Goal: Check status: Check status

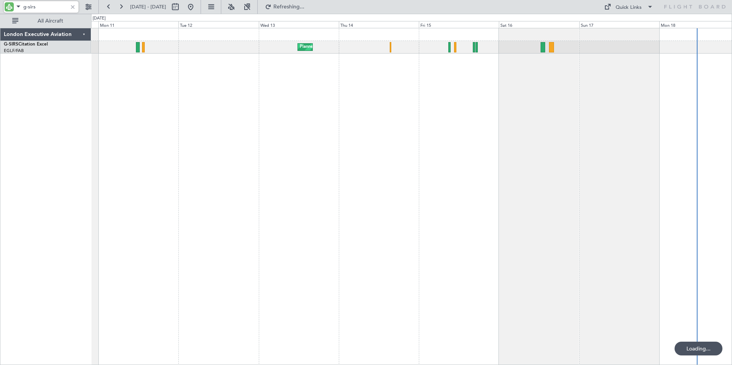
click at [3, 5] on div "g-sirs" at bounding box center [49, 7] width 98 height 14
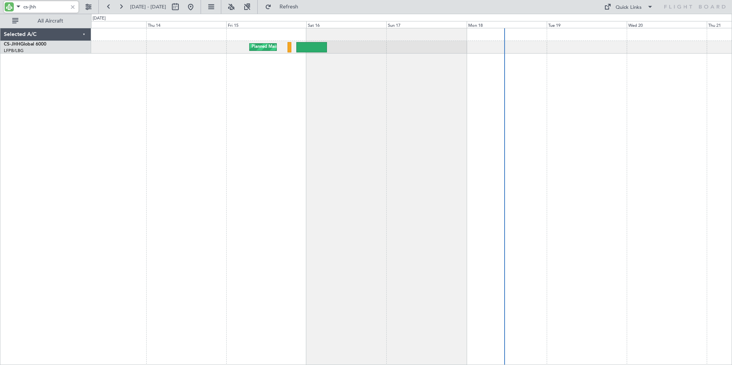
click at [220, 113] on div "Planned Maint [GEOGRAPHIC_DATA] ([GEOGRAPHIC_DATA]) Planned Maint [GEOGRAPHIC_D…" at bounding box center [411, 196] width 641 height 337
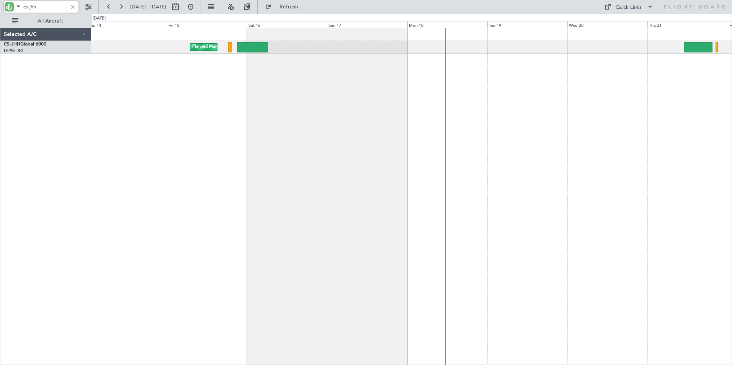
click at [327, 95] on div "Planned Maint [GEOGRAPHIC_DATA] ([GEOGRAPHIC_DATA]) Planned Maint [GEOGRAPHIC_D…" at bounding box center [411, 196] width 641 height 337
click at [107, 7] on button at bounding box center [109, 7] width 12 height 12
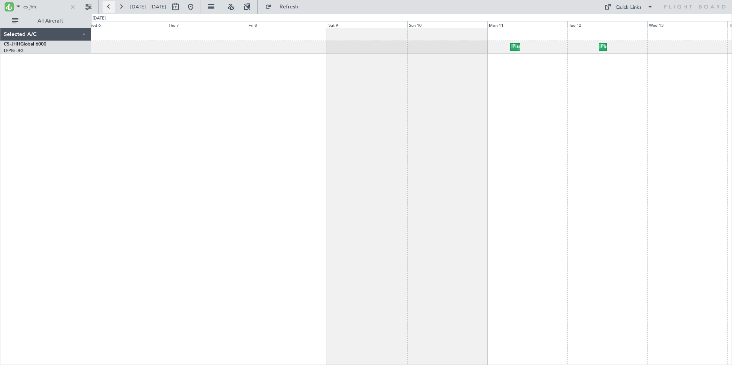
click at [107, 7] on button at bounding box center [109, 7] width 12 height 12
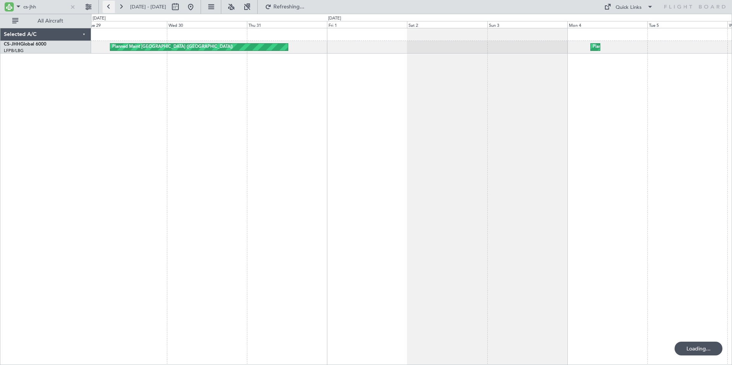
click at [107, 7] on button at bounding box center [109, 7] width 12 height 12
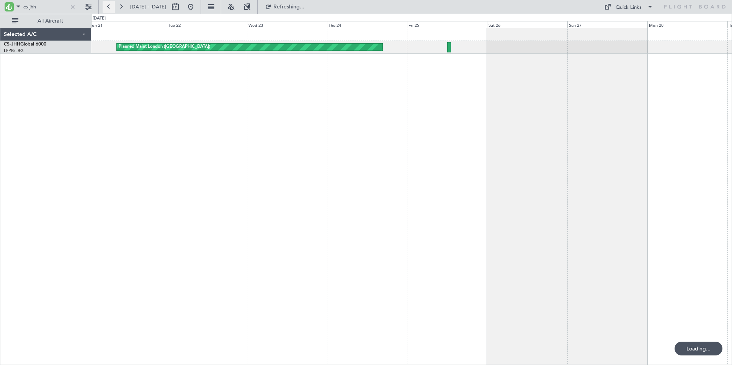
click at [107, 7] on button at bounding box center [109, 7] width 12 height 12
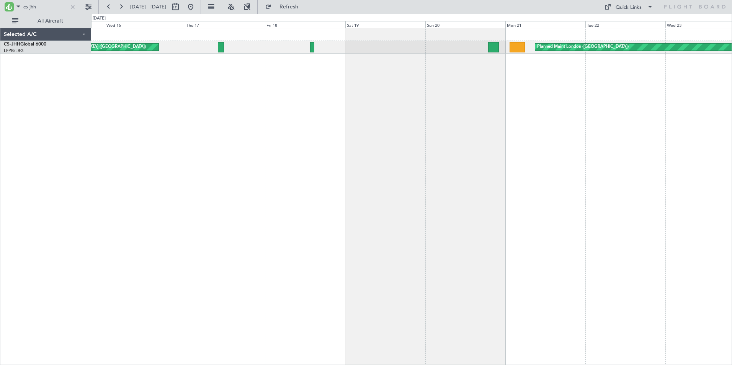
click at [89, 101] on div "Unplanned Maint [GEOGRAPHIC_DATA] ([GEOGRAPHIC_DATA]) Planned Maint [GEOGRAPHIC…" at bounding box center [366, 189] width 732 height 351
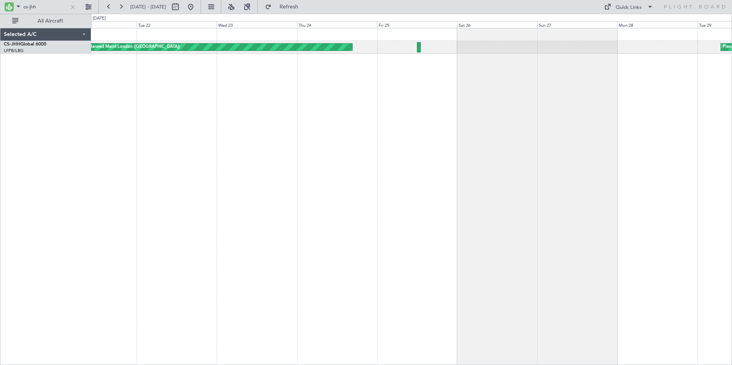
click at [131, 103] on div "Planned Maint London ([GEOGRAPHIC_DATA]) Planned Maint [GEOGRAPHIC_DATA] ([GEOG…" at bounding box center [411, 196] width 641 height 337
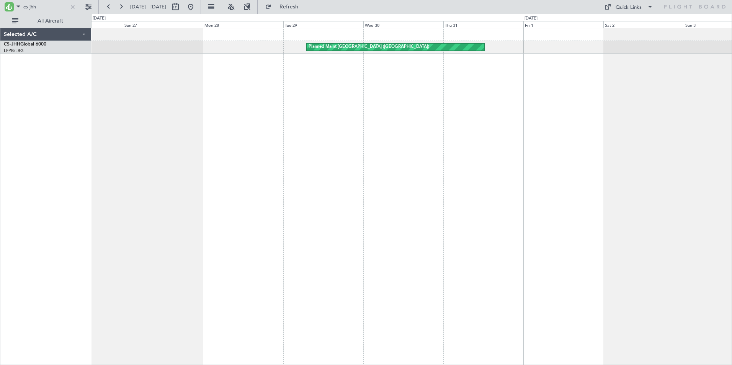
click at [260, 138] on div "Planned Maint [GEOGRAPHIC_DATA] ([GEOGRAPHIC_DATA]) Planned Maint [GEOGRAPHIC_D…" at bounding box center [411, 196] width 641 height 337
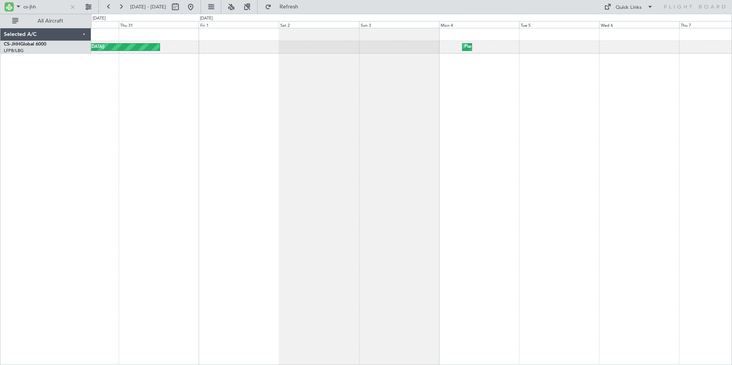
click at [231, 104] on div "Planned Maint [GEOGRAPHIC_DATA] ([GEOGRAPHIC_DATA]) Planned Maint [GEOGRAPHIC_D…" at bounding box center [411, 196] width 641 height 337
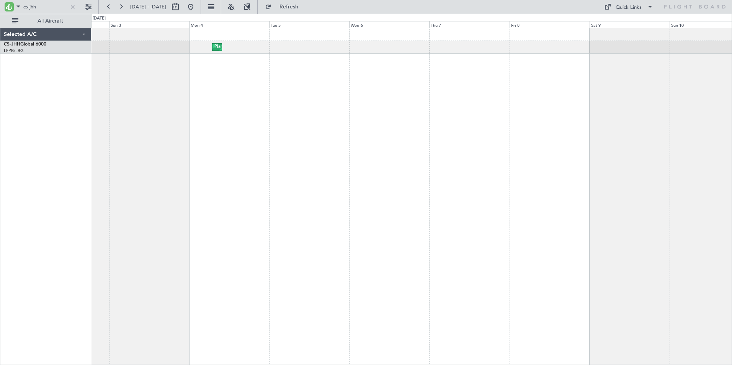
click at [176, 96] on div "Planned Maint [GEOGRAPHIC_DATA] ([GEOGRAPHIC_DATA])" at bounding box center [411, 196] width 641 height 337
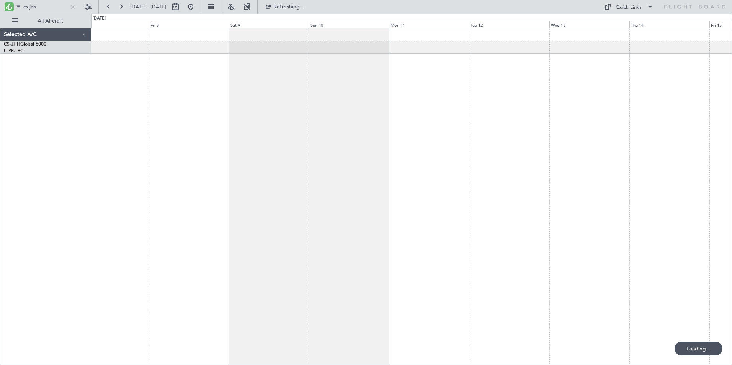
click at [197, 85] on div "Planned Maint [GEOGRAPHIC_DATA] ([GEOGRAPHIC_DATA])" at bounding box center [411, 196] width 641 height 337
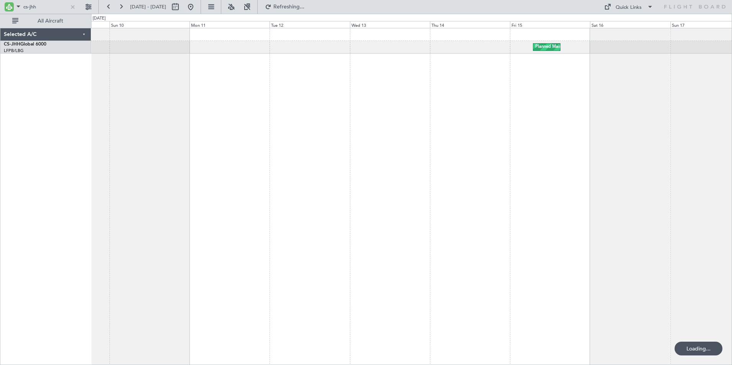
click at [230, 84] on div "Planned Maint [GEOGRAPHIC_DATA] ([GEOGRAPHIC_DATA])" at bounding box center [411, 196] width 641 height 337
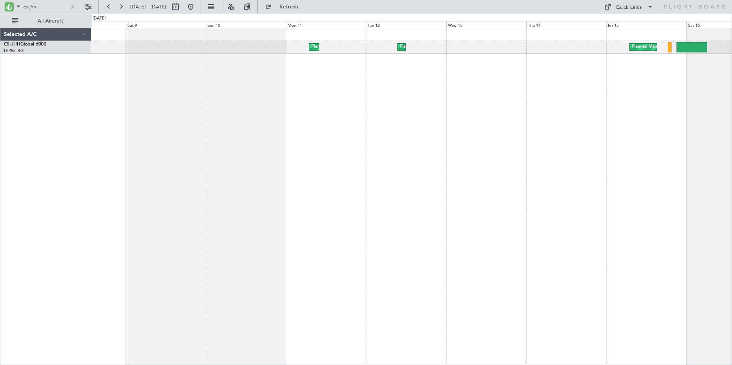
click at [440, 94] on div "Planned Maint [GEOGRAPHIC_DATA] ([GEOGRAPHIC_DATA]) Planned Maint [GEOGRAPHIC_D…" at bounding box center [411, 196] width 641 height 337
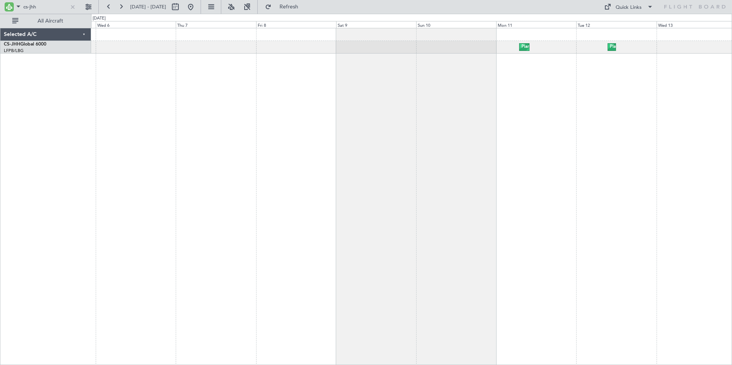
click at [473, 90] on div "Planned Maint [GEOGRAPHIC_DATA] ([GEOGRAPHIC_DATA]) Planned Maint [GEOGRAPHIC_D…" at bounding box center [411, 196] width 641 height 337
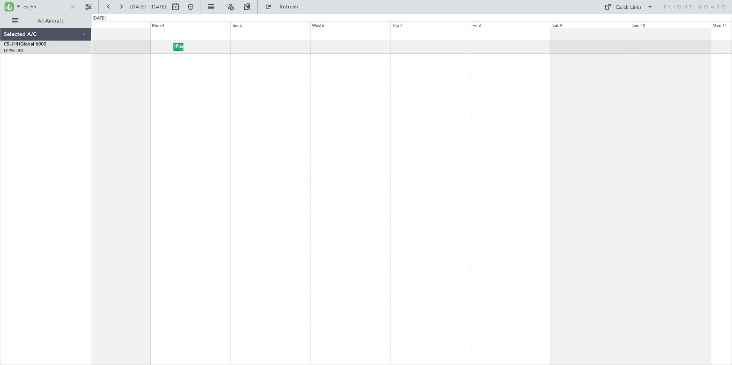
click at [521, 96] on div "Planned Maint [GEOGRAPHIC_DATA] ([GEOGRAPHIC_DATA]) Planned Maint [GEOGRAPHIC_D…" at bounding box center [411, 196] width 641 height 337
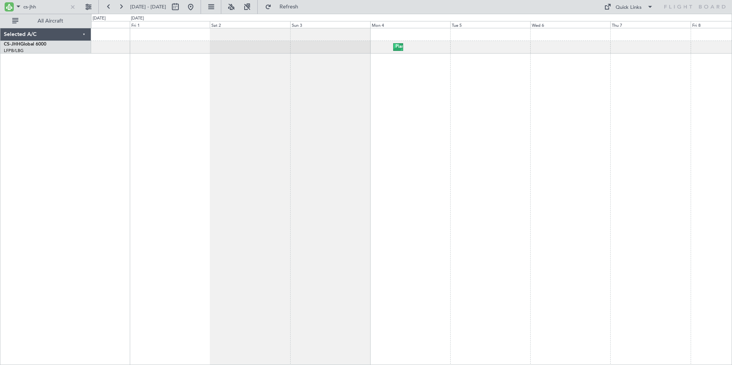
click at [432, 88] on div "Planned Maint [GEOGRAPHIC_DATA] ([GEOGRAPHIC_DATA]) Planned Maint [GEOGRAPHIC_D…" at bounding box center [411, 196] width 641 height 337
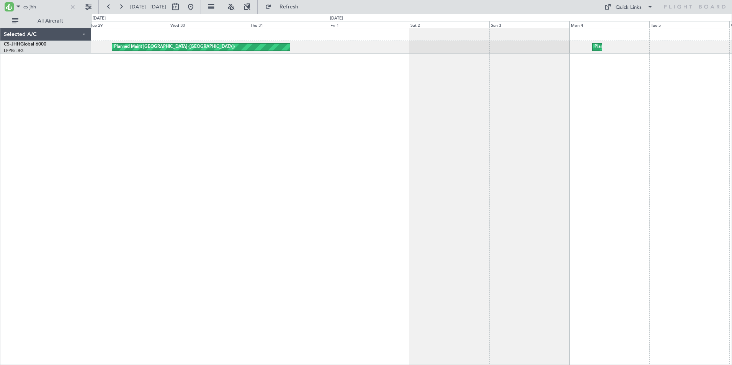
click at [461, 95] on div "Planned Maint [GEOGRAPHIC_DATA] ([GEOGRAPHIC_DATA]) Planned Maint [GEOGRAPHIC_D…" at bounding box center [411, 196] width 641 height 337
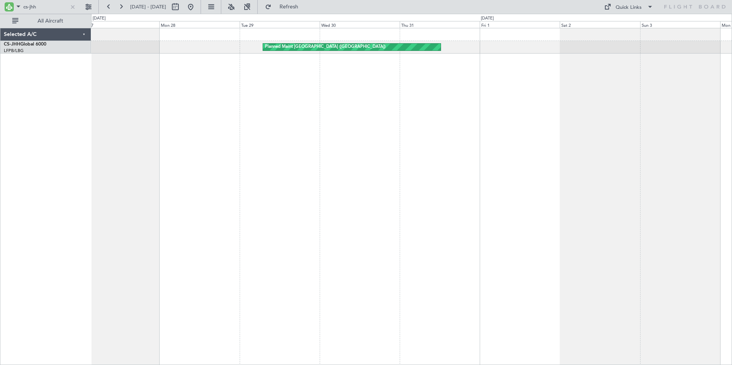
click at [349, 95] on div "Planned Maint [GEOGRAPHIC_DATA] ([GEOGRAPHIC_DATA]) Planned Maint [GEOGRAPHIC_D…" at bounding box center [411, 196] width 641 height 337
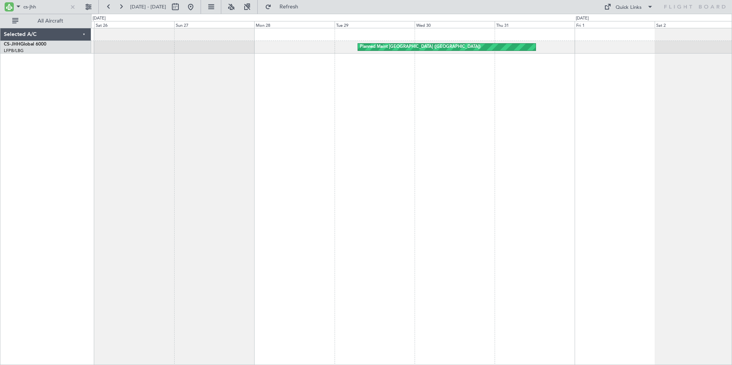
click at [456, 95] on div "Planned Maint [GEOGRAPHIC_DATA] ([GEOGRAPHIC_DATA]) Planned Maint [GEOGRAPHIC_D…" at bounding box center [411, 196] width 641 height 337
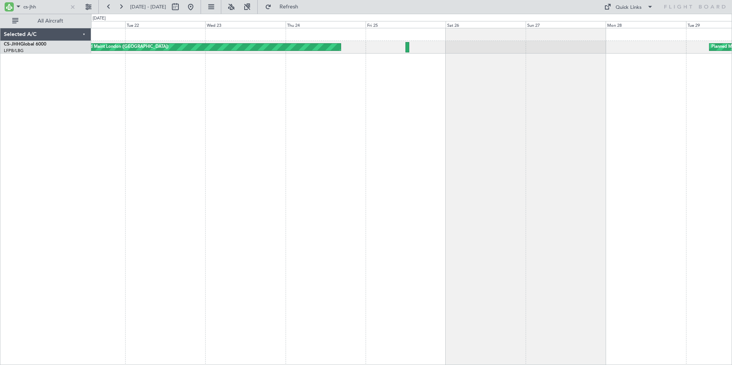
click at [397, 91] on div "Planned Maint [GEOGRAPHIC_DATA] ([GEOGRAPHIC_DATA]) Planned Maint [GEOGRAPHIC_D…" at bounding box center [411, 196] width 641 height 337
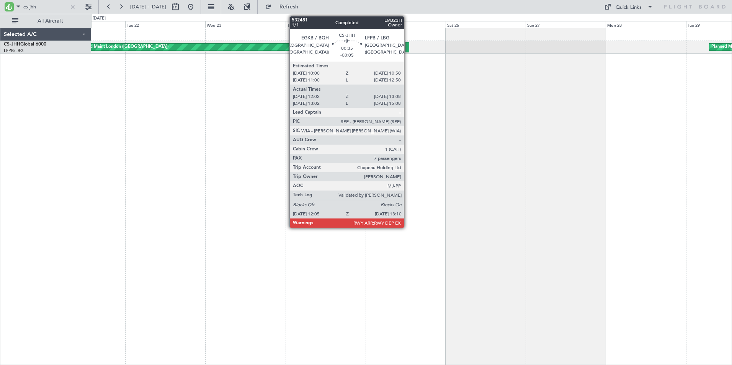
click at [407, 47] on div at bounding box center [407, 47] width 4 height 10
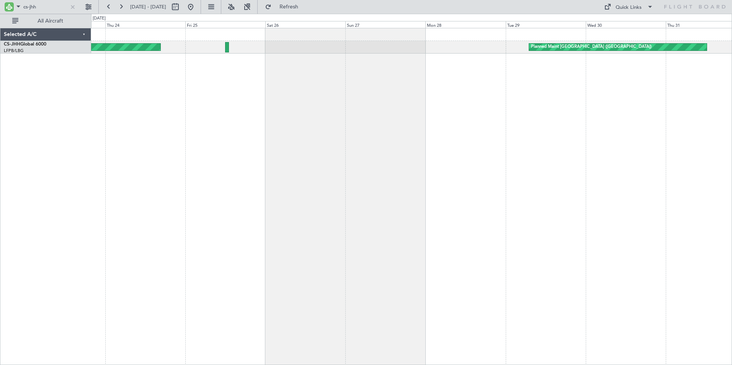
click at [352, 88] on div "Planned Maint [GEOGRAPHIC_DATA] ([GEOGRAPHIC_DATA]) Planned Maint [GEOGRAPHIC_D…" at bounding box center [411, 196] width 641 height 337
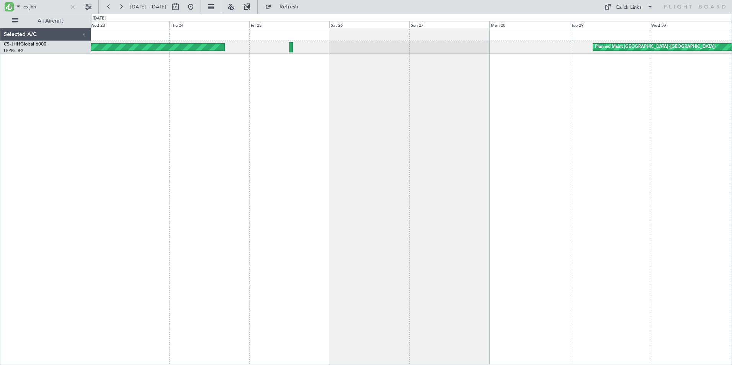
click at [380, 91] on div "Planned Maint [GEOGRAPHIC_DATA] ([GEOGRAPHIC_DATA]) Planned Maint [GEOGRAPHIC_D…" at bounding box center [411, 196] width 641 height 337
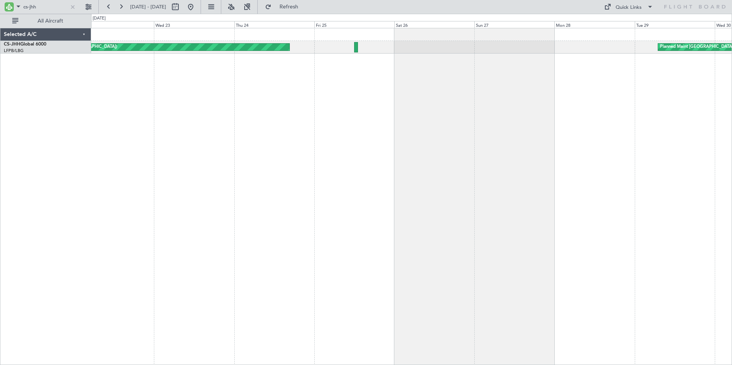
click at [400, 75] on div "Planned Maint [GEOGRAPHIC_DATA] ([GEOGRAPHIC_DATA]) Planned Maint [GEOGRAPHIC_D…" at bounding box center [411, 196] width 641 height 337
click at [41, 7] on input "cs-jhh" at bounding box center [45, 6] width 44 height 11
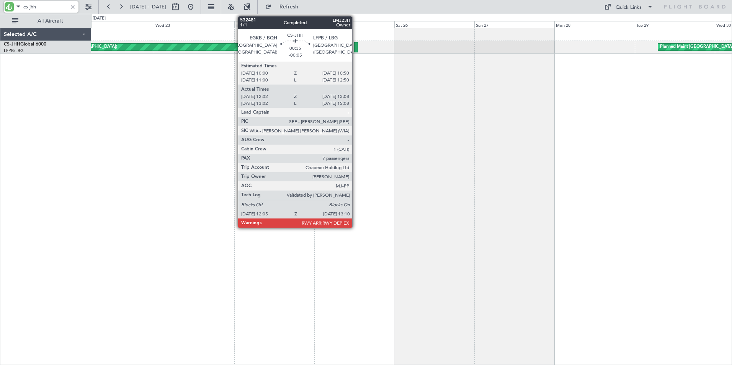
click at [356, 48] on div at bounding box center [356, 47] width 4 height 10
click at [356, 47] on div at bounding box center [356, 47] width 4 height 10
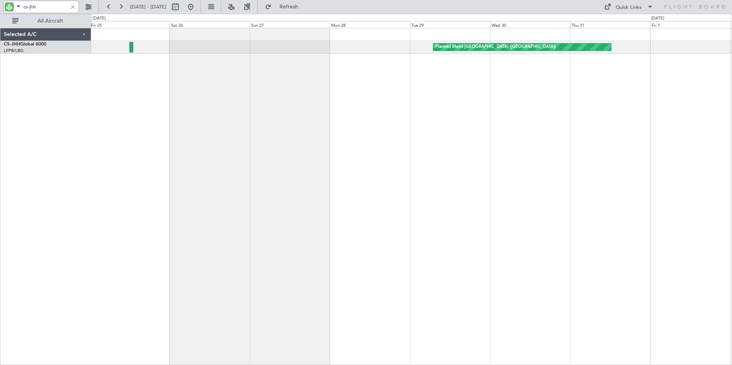
click at [306, 107] on div "Planned Maint [GEOGRAPHIC_DATA] ([GEOGRAPHIC_DATA]) Planned Maint [GEOGRAPHIC_D…" at bounding box center [411, 196] width 641 height 337
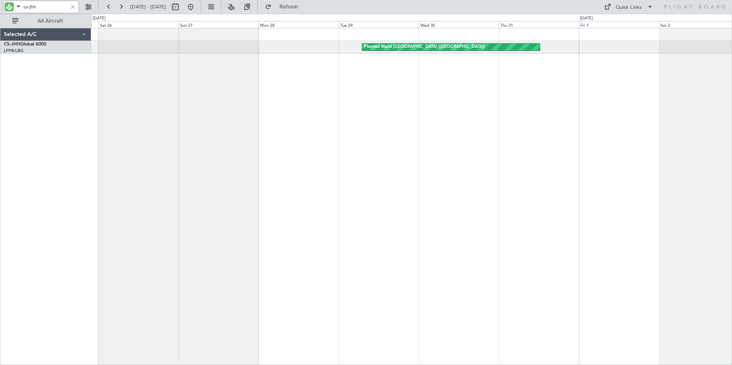
click at [93, 104] on div "Planned Maint [GEOGRAPHIC_DATA] ([GEOGRAPHIC_DATA]) Planned Maint [GEOGRAPHIC_D…" at bounding box center [411, 196] width 641 height 337
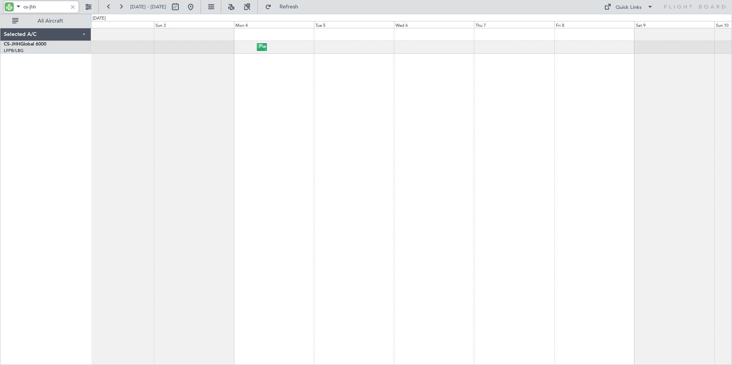
click at [243, 103] on div "Planned Maint [GEOGRAPHIC_DATA] ([GEOGRAPHIC_DATA]) Planned Maint [GEOGRAPHIC_D…" at bounding box center [411, 196] width 641 height 337
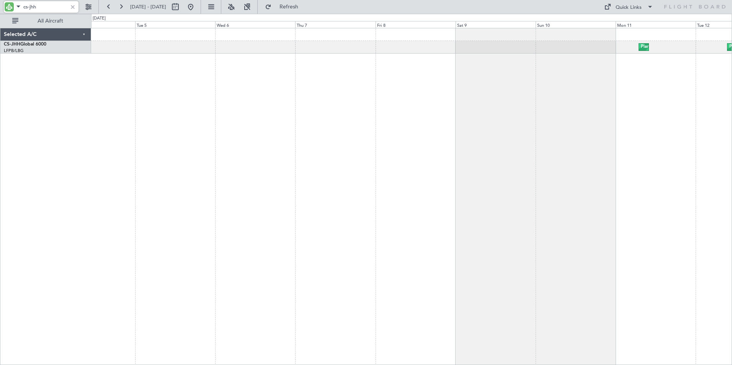
click at [271, 105] on div "Planned Maint [GEOGRAPHIC_DATA] ([GEOGRAPHIC_DATA]) Planned Maint [GEOGRAPHIC_D…" at bounding box center [411, 196] width 641 height 337
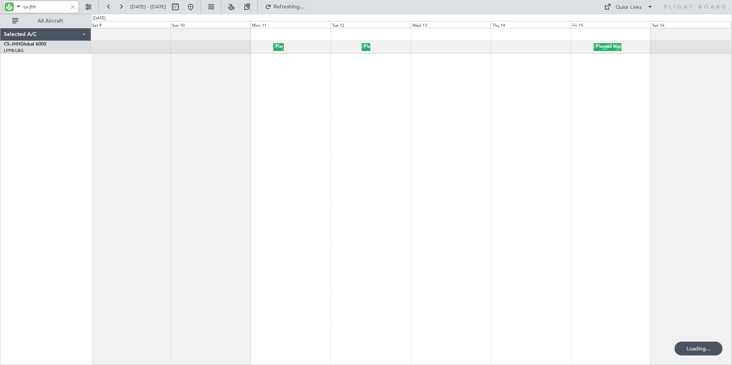
click at [396, 102] on div "Planned Maint [GEOGRAPHIC_DATA] ([GEOGRAPHIC_DATA]) Planned Maint [GEOGRAPHIC_D…" at bounding box center [411, 196] width 641 height 337
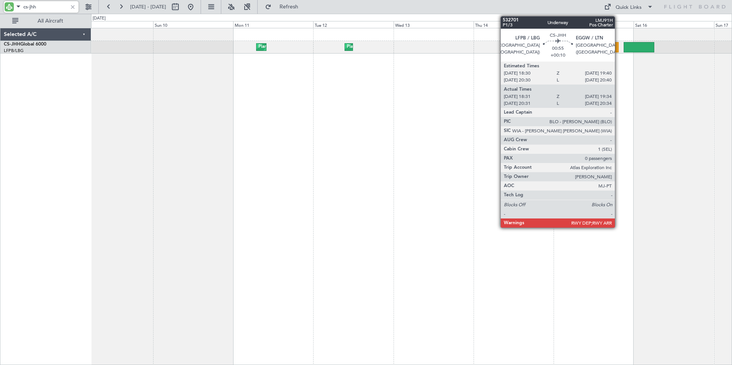
click at [618, 47] on div at bounding box center [617, 47] width 4 height 10
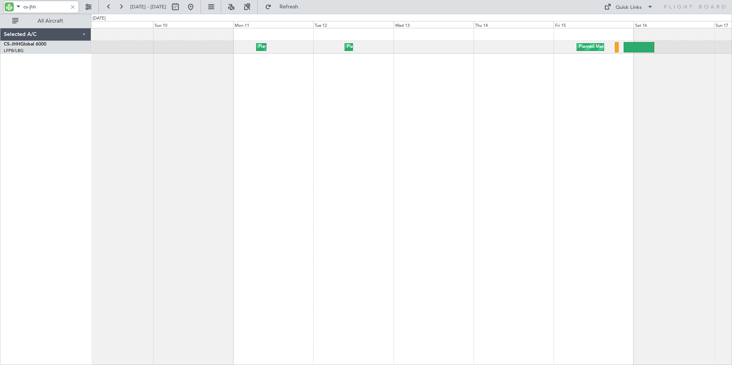
drag, startPoint x: 36, startPoint y: 7, endPoint x: -1, endPoint y: 2, distance: 37.7
click at [0, 2] on html "cs-jhh [DATE] - [DATE] Refresh Quick Links All Aircraft Planned Maint [GEOGRAPH…" at bounding box center [366, 182] width 732 height 365
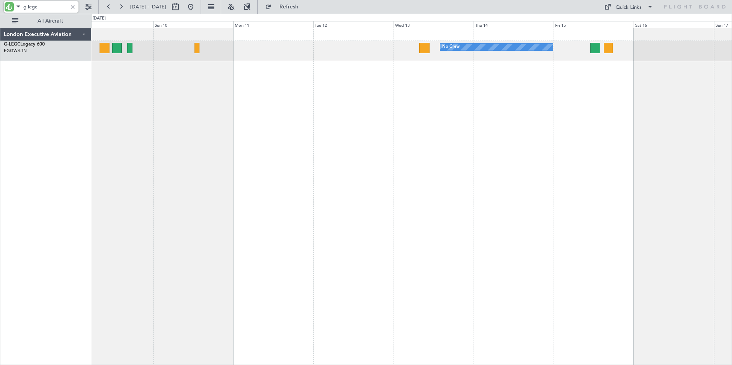
type input "g-legc"
click at [106, 8] on button at bounding box center [109, 7] width 12 height 12
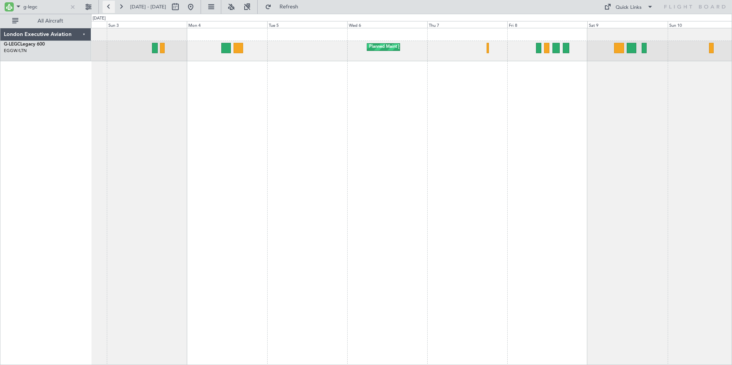
click at [106, 7] on button at bounding box center [109, 7] width 12 height 12
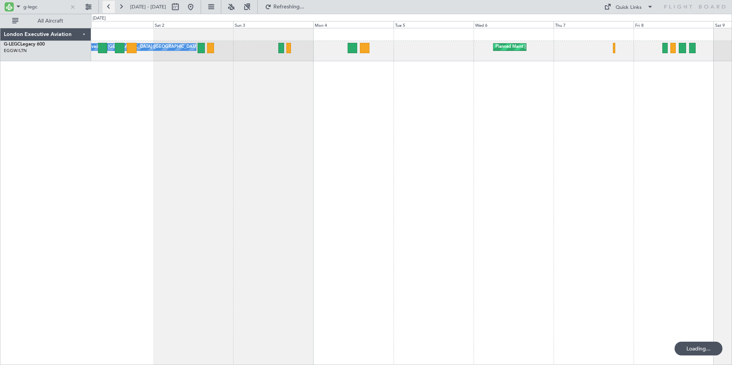
click at [106, 7] on button at bounding box center [109, 7] width 12 height 12
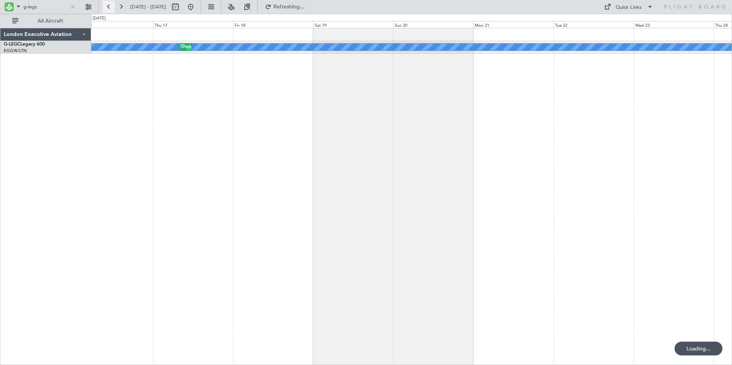
click at [106, 7] on button at bounding box center [109, 7] width 12 height 12
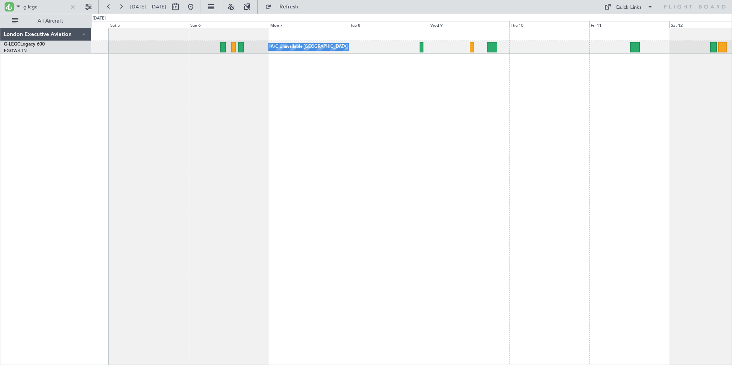
click at [421, 103] on div "A/C Unavailable [GEOGRAPHIC_DATA] ([GEOGRAPHIC_DATA]) A/C Unavailable [GEOGRAPH…" at bounding box center [411, 196] width 641 height 337
